Goal: Communication & Community: Answer question/provide support

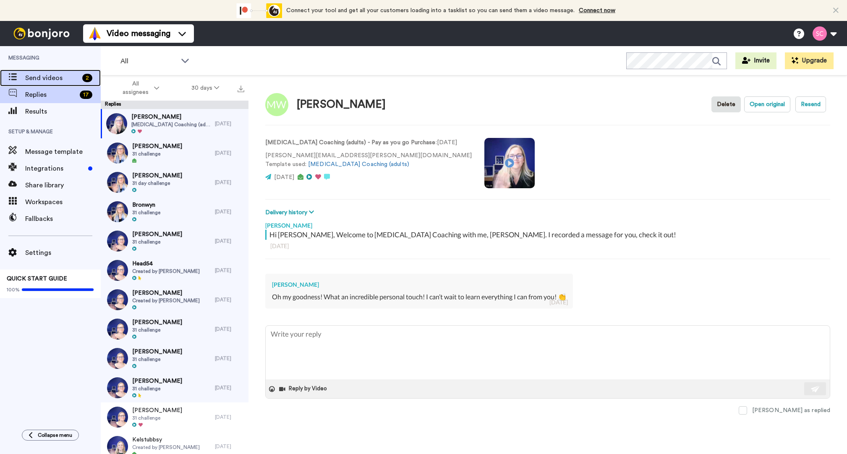
click at [37, 75] on span "Send videos" at bounding box center [52, 78] width 54 height 10
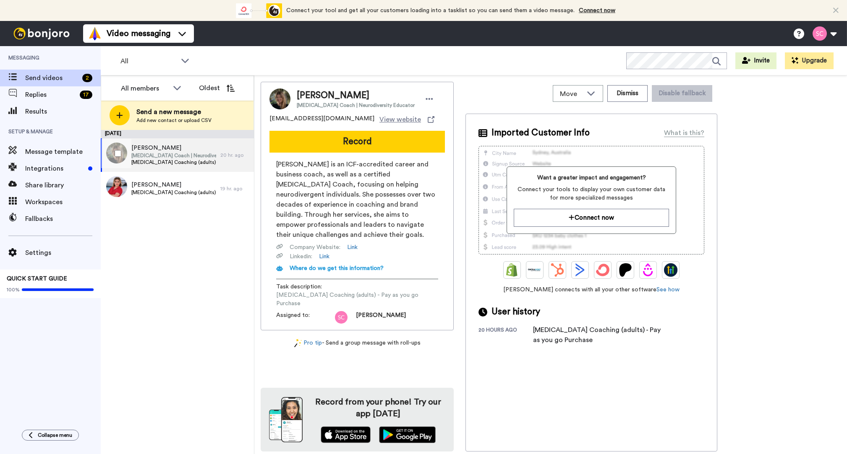
click at [178, 158] on span "[MEDICAL_DATA] Coach | Neurodiversity Educator" at bounding box center [173, 155] width 85 height 7
click at [65, 80] on span "Send videos" at bounding box center [52, 78] width 54 height 10
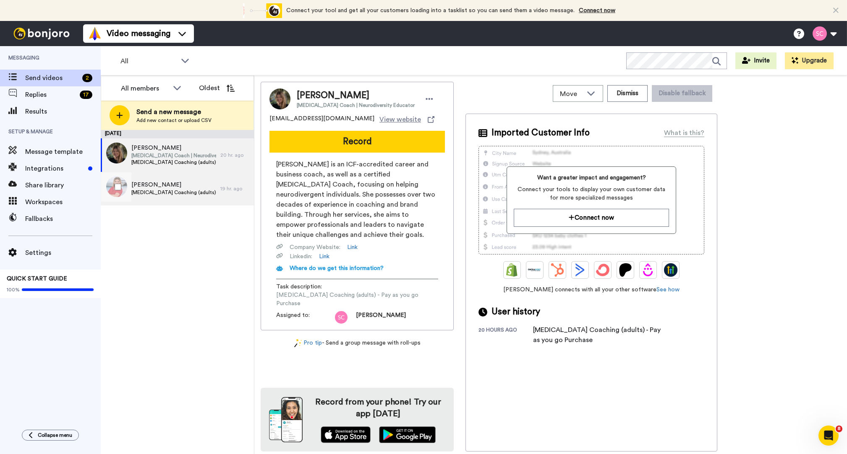
click at [179, 192] on span "[MEDICAL_DATA] Coaching (adults) - Pay as you go Purchase" at bounding box center [173, 192] width 85 height 7
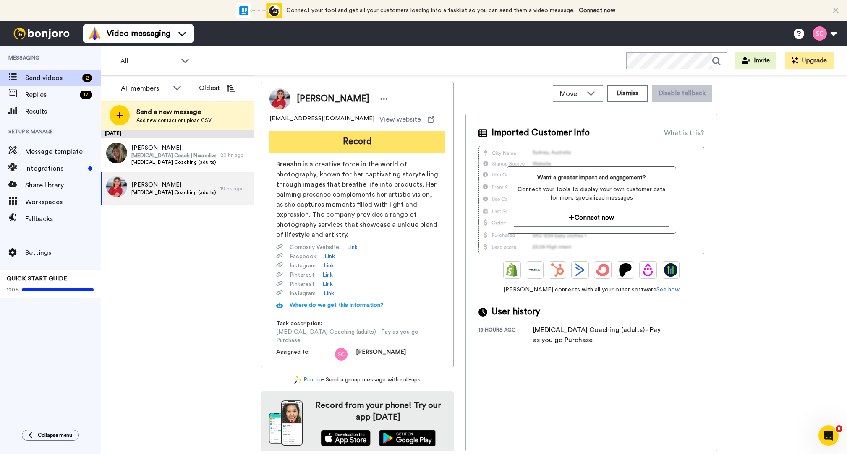
click at [345, 142] on button "Record" at bounding box center [356, 142] width 175 height 22
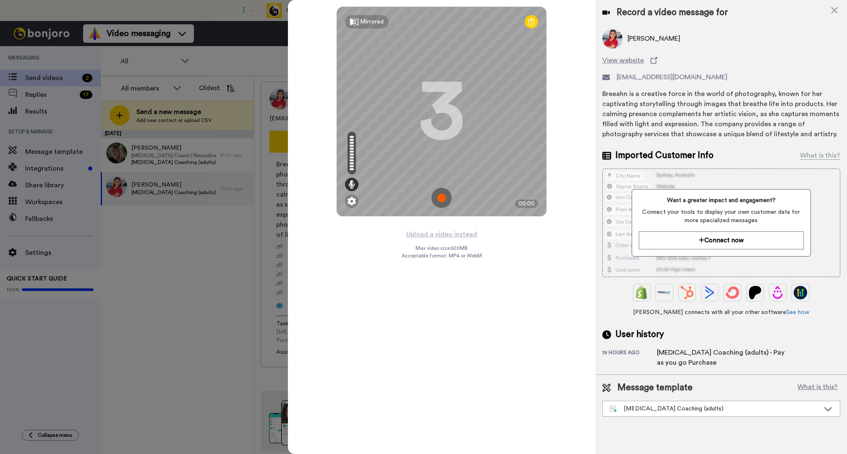
click at [444, 198] on img at bounding box center [441, 198] width 20 height 20
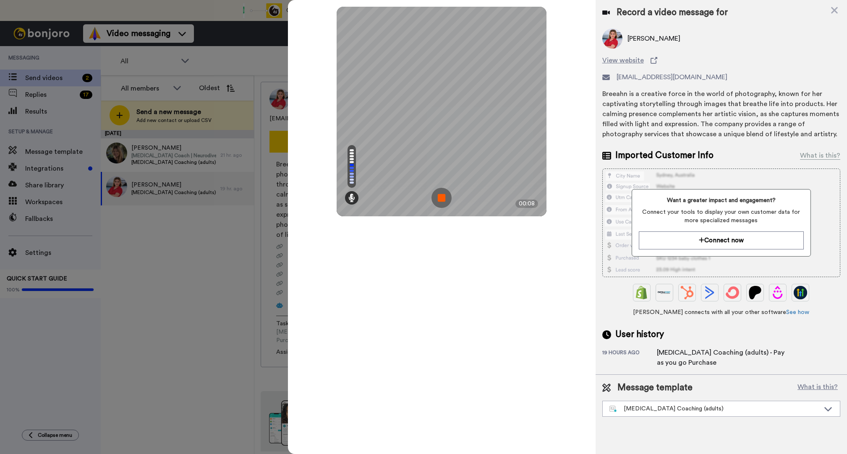
click at [444, 198] on img at bounding box center [441, 198] width 20 height 20
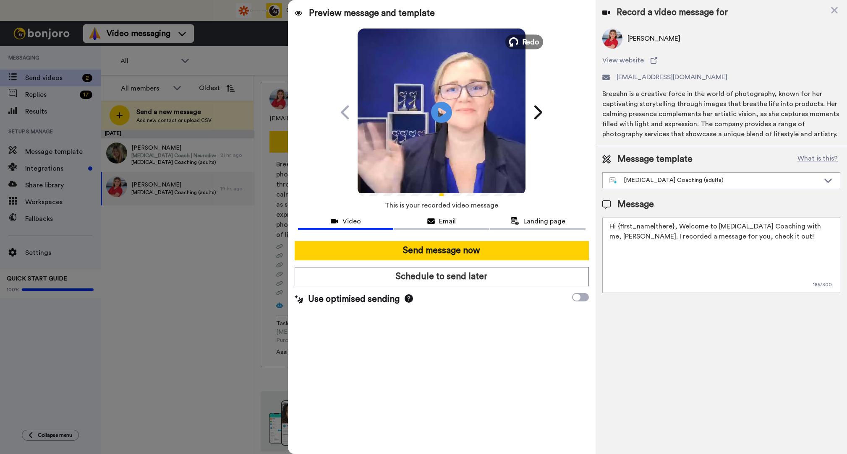
click at [524, 44] on span "Redo" at bounding box center [531, 41] width 18 height 11
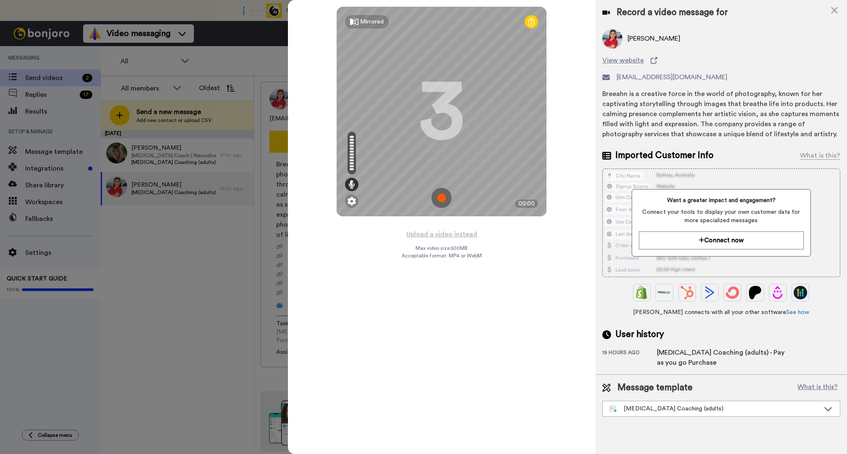
click at [443, 200] on img at bounding box center [441, 198] width 20 height 20
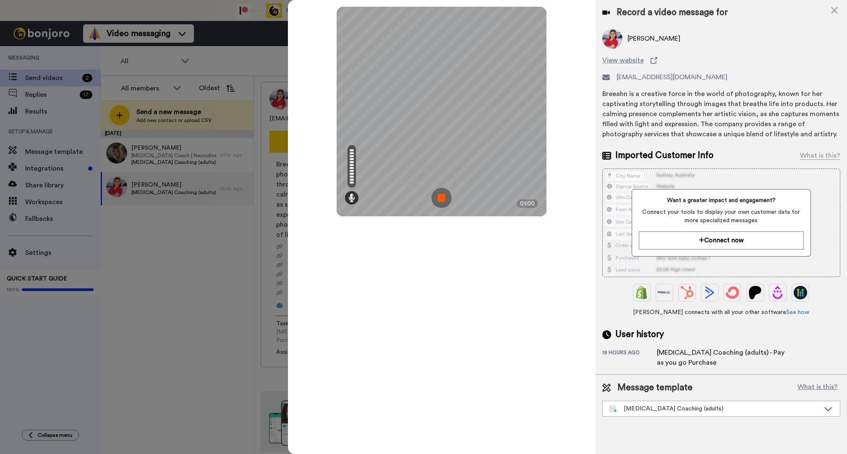
click at [442, 201] on img at bounding box center [441, 198] width 20 height 20
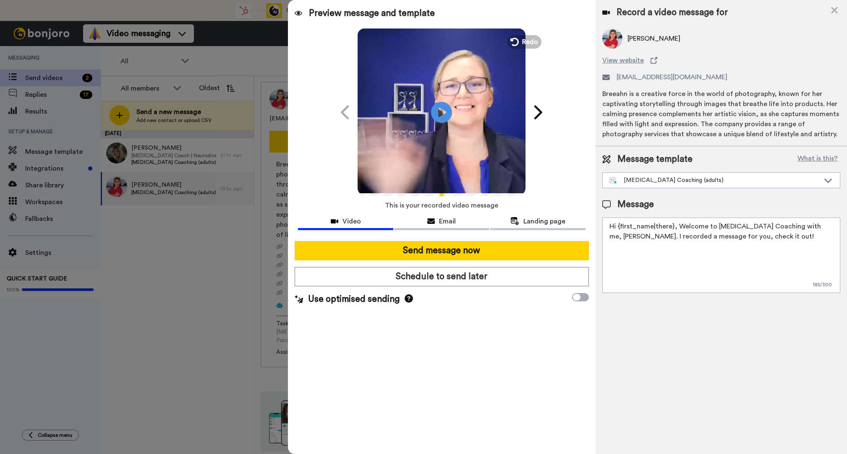
drag, startPoint x: 772, startPoint y: 242, endPoint x: 738, endPoint y: 224, distance: 38.7
click at [686, 232] on textarea "Hi {first_name|there}, Welcome to ADHD Coaching with me, Sharon Collon. I recor…" at bounding box center [721, 256] width 238 height 76
click at [754, 222] on textarea "Hi {first_name|there}, Welcome to ADHD Coaching with me, Sharon Collon. I recor…" at bounding box center [721, 256] width 238 height 76
click at [766, 224] on textarea "Hi {first_name|there}, Welcome to ADHD Coaching with me, Sharon Collon. I recor…" at bounding box center [721, 256] width 238 height 76
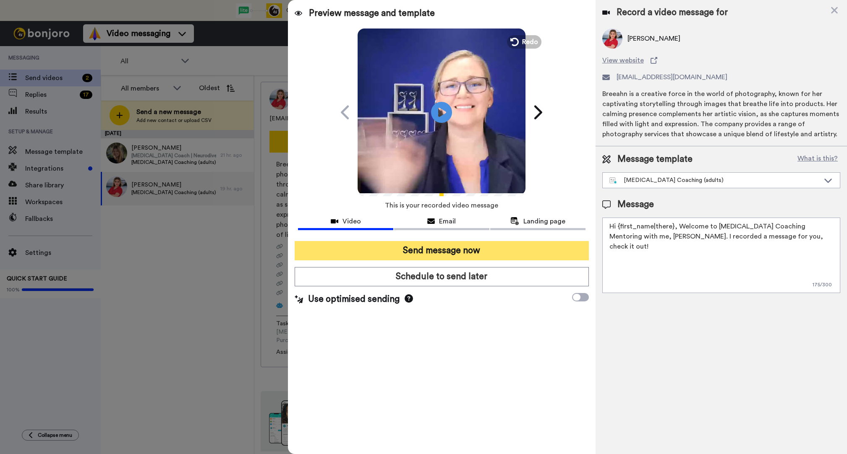
type textarea "Hi {first_name|there}, Welcome to ADHD Coaching Mentoring with me, Sharon Collo…"
click at [542, 253] on button "Send message now" at bounding box center [442, 250] width 294 height 19
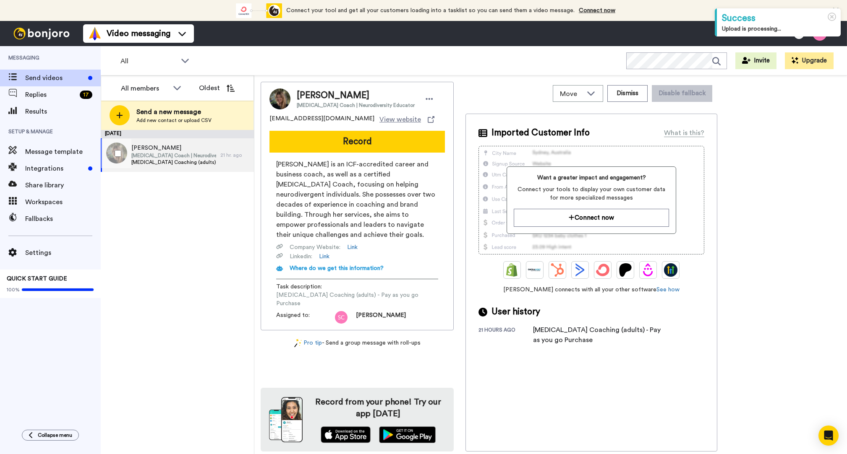
click at [211, 164] on span "[MEDICAL_DATA] Coaching (adults) - Pay as you go Purchase" at bounding box center [173, 162] width 85 height 7
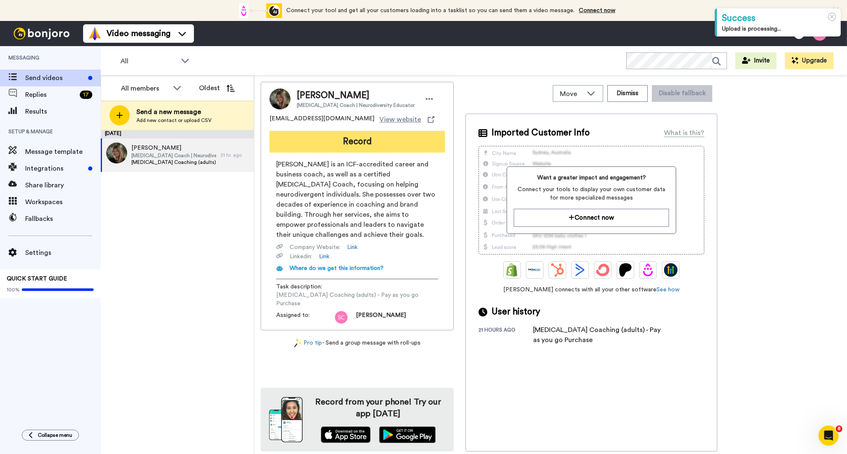
click at [374, 137] on button "Record" at bounding box center [356, 142] width 175 height 22
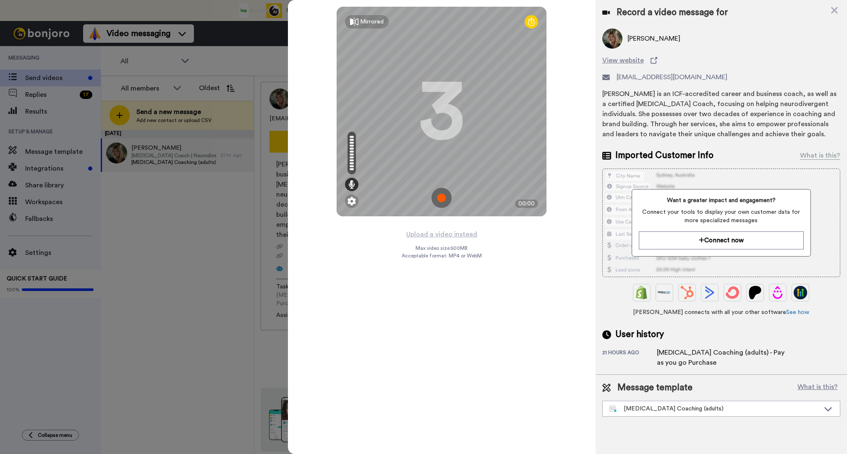
click at [443, 199] on img at bounding box center [441, 198] width 20 height 20
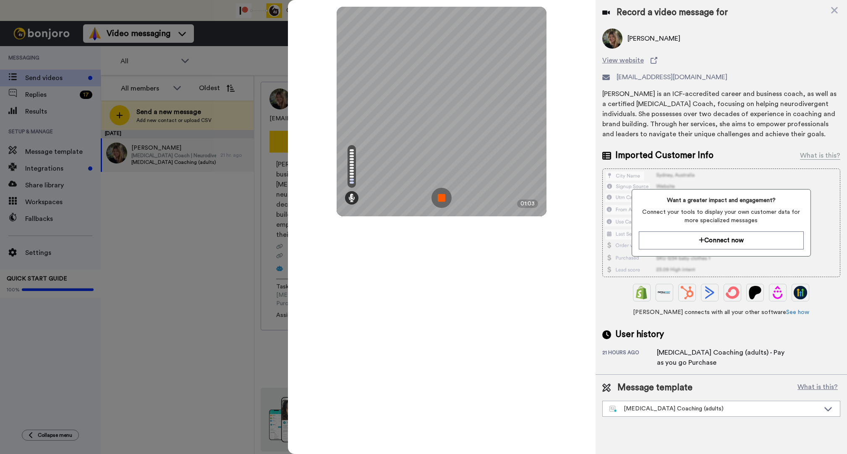
click at [443, 200] on img at bounding box center [441, 198] width 20 height 20
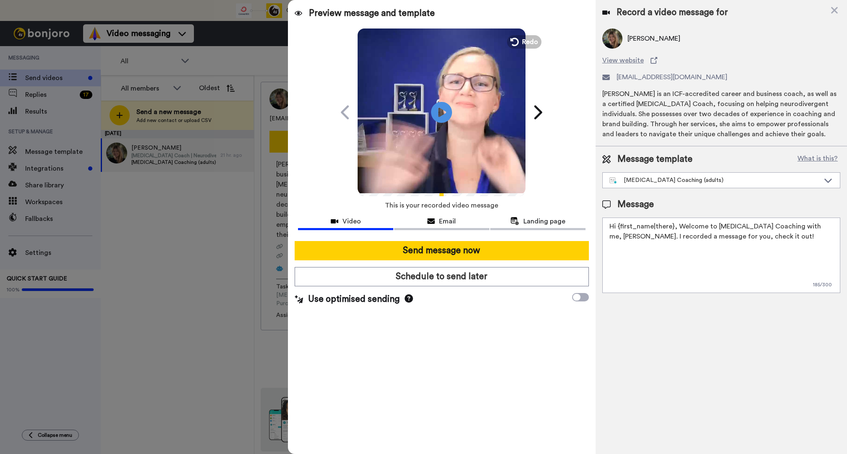
click at [764, 227] on textarea "Hi {first_name|there}, Welcome to ADHD Coaching with me, Sharon Collon. I recor…" at bounding box center [721, 256] width 238 height 76
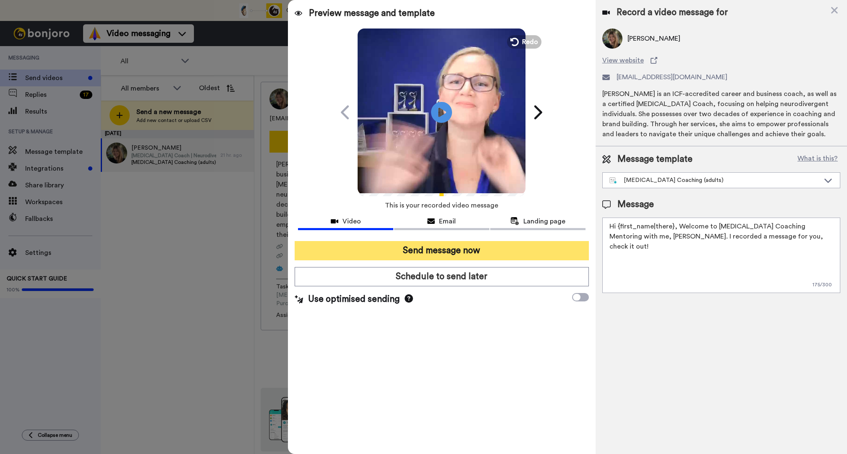
type textarea "Hi {first_name|there}, Welcome to ADHD Coaching Mentoring with me, Sharon Collo…"
click at [556, 247] on button "Send message now" at bounding box center [442, 250] width 294 height 19
